Goal: Check status: Check status

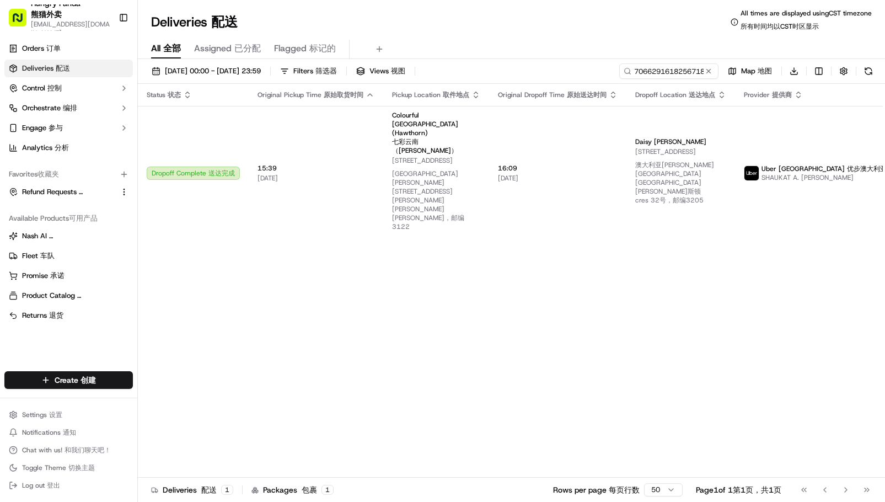
click at [661, 65] on input "706629161825671832973" at bounding box center [668, 70] width 99 height 15
type input "4773241498852766061172"
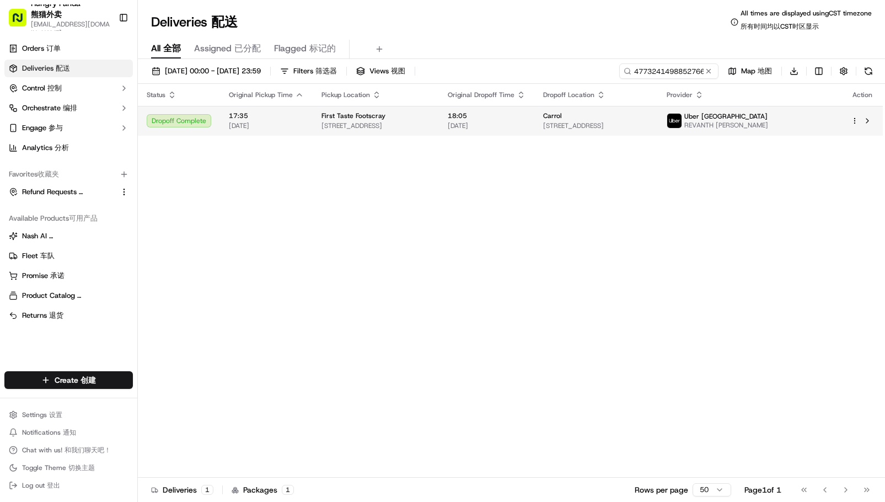
click at [768, 117] on div "Uber [GEOGRAPHIC_DATA] REVANTH J." at bounding box center [717, 121] width 101 height 18
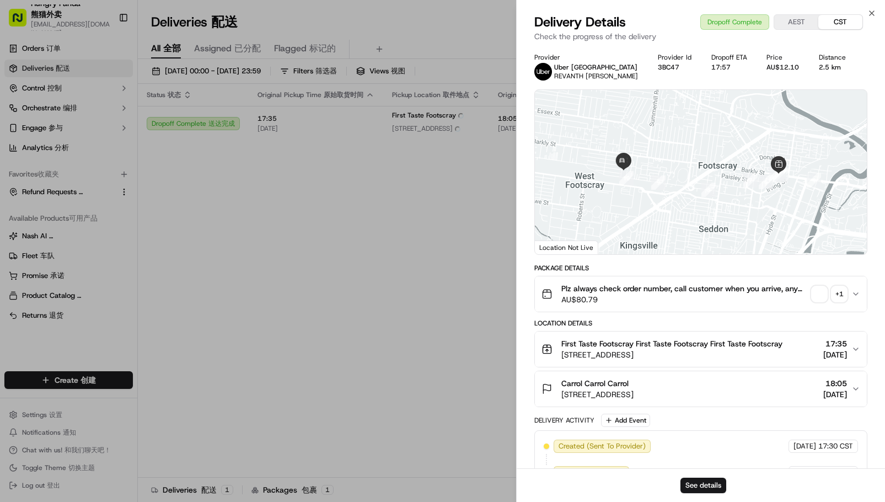
click at [838, 293] on div "+ 1" at bounding box center [839, 293] width 15 height 15
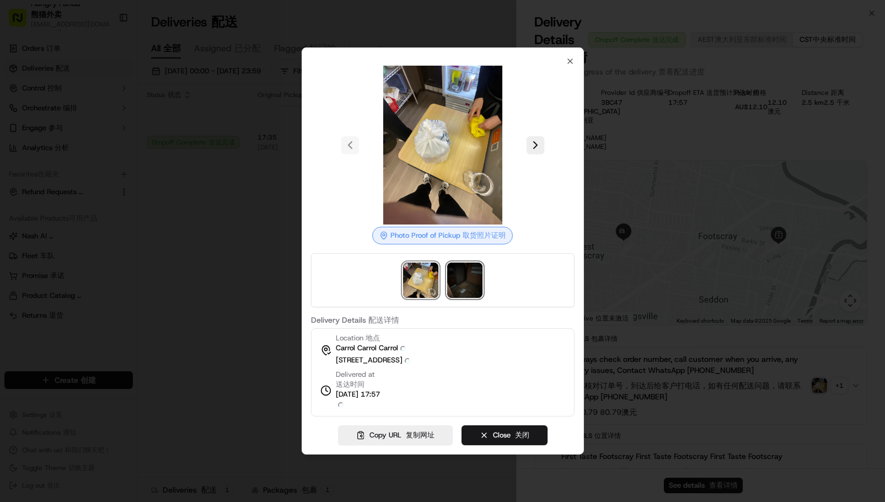
click at [464, 278] on img at bounding box center [464, 280] width 35 height 35
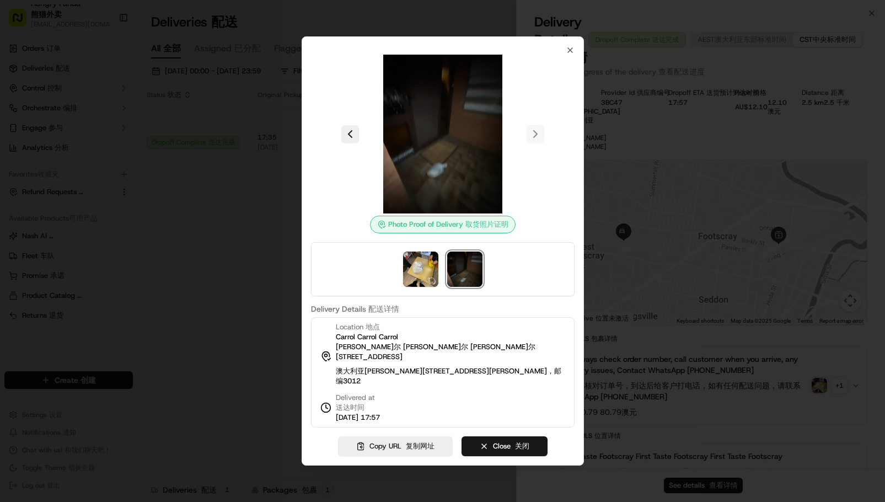
click at [287, 273] on div at bounding box center [442, 251] width 885 height 502
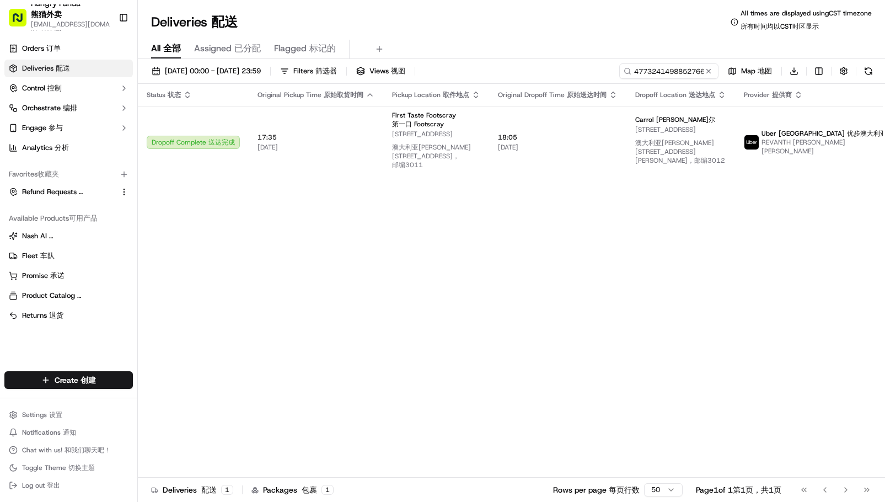
click at [678, 62] on div "[DATE] 00:00 - [DATE] 23:59 [DATE] 00:00 - [DATE] 23:59 19/09/202500:00-19/09/2…" at bounding box center [511, 286] width 747 height 454
click at [678, 69] on input "4773241498852766061172" at bounding box center [652, 70] width 132 height 15
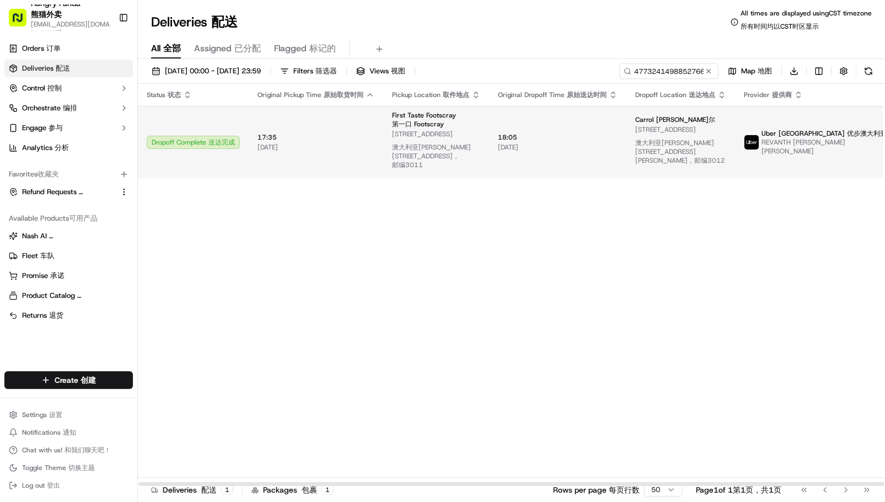
drag, startPoint x: 722, startPoint y: 303, endPoint x: 442, endPoint y: 142, distance: 323.6
click at [721, 303] on div "Status Status 状态 Original Pickup Time Original Pickup Time 原始取货时间 Pickup Locati…" at bounding box center [542, 285] width 808 height 403
